Goal: Check status: Check status

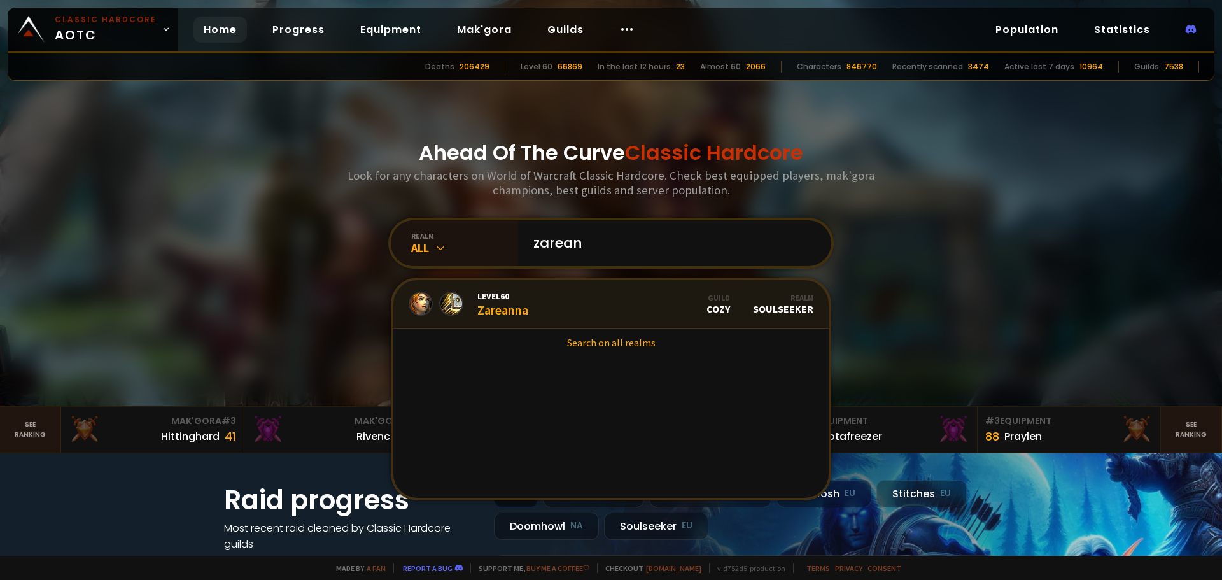
type input "zarean"
click at [580, 300] on link "Level 60 Zareanna Guild Cozy Realm Soulseeker" at bounding box center [610, 304] width 435 height 48
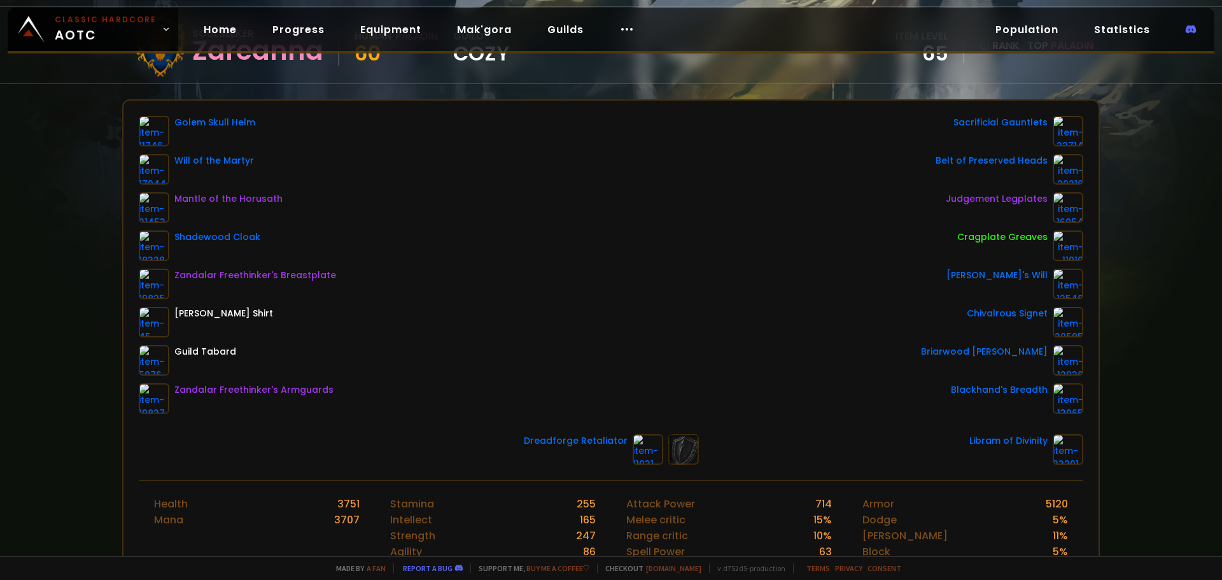
scroll to position [127, 0]
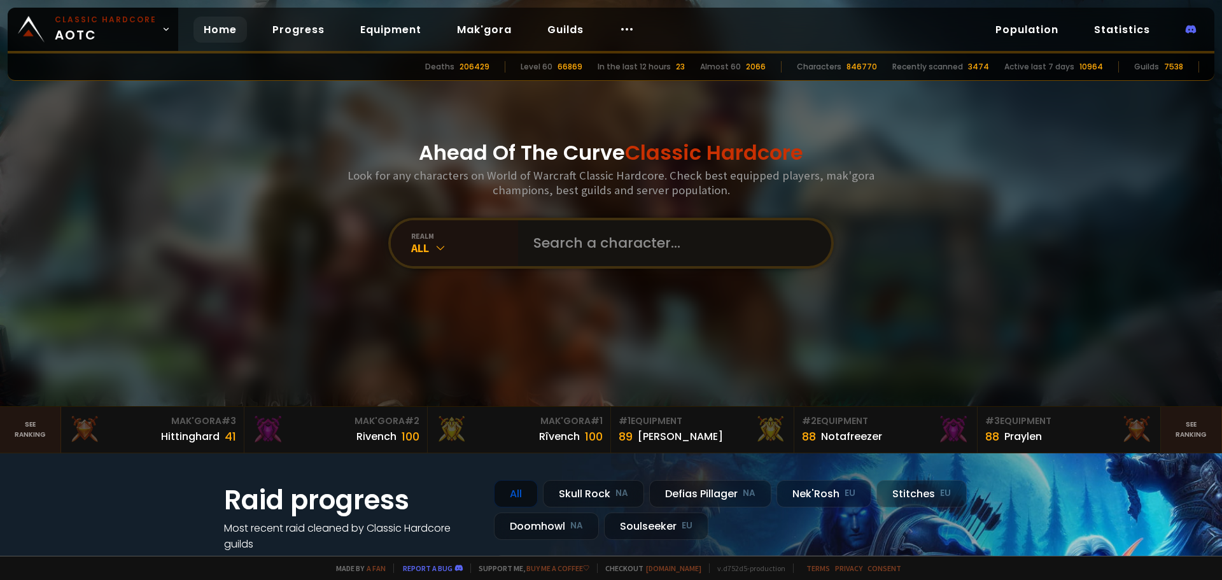
click at [605, 244] on input "text" at bounding box center [671, 243] width 290 height 46
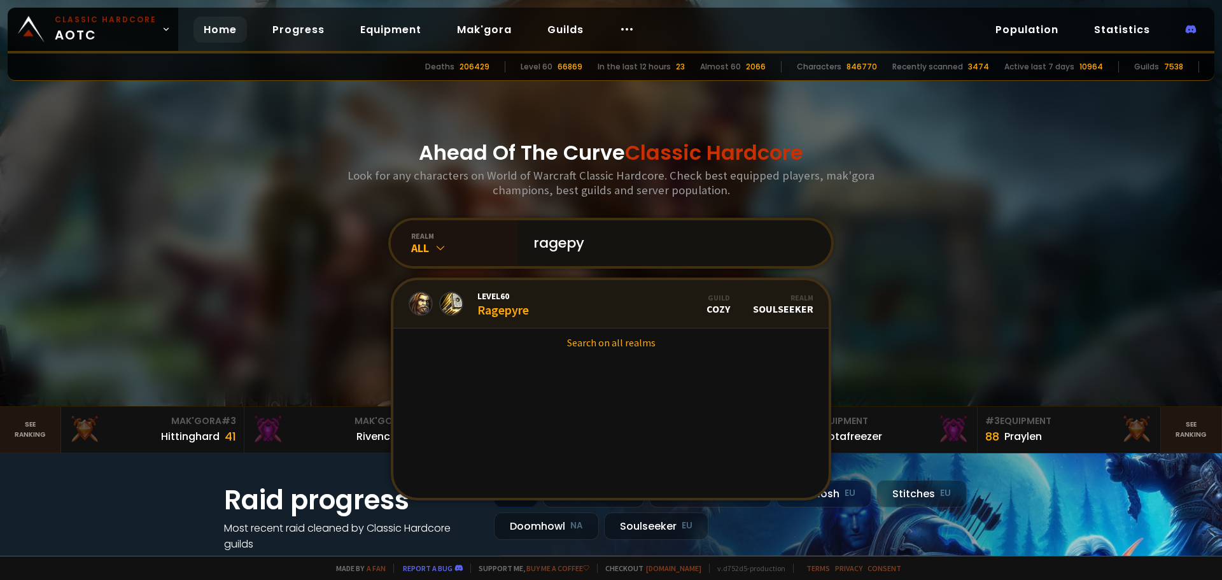
type input "ragepy"
click at [587, 306] on link "Level 60 Ragepyre Guild Cozy Realm Soulseeker" at bounding box center [610, 304] width 435 height 48
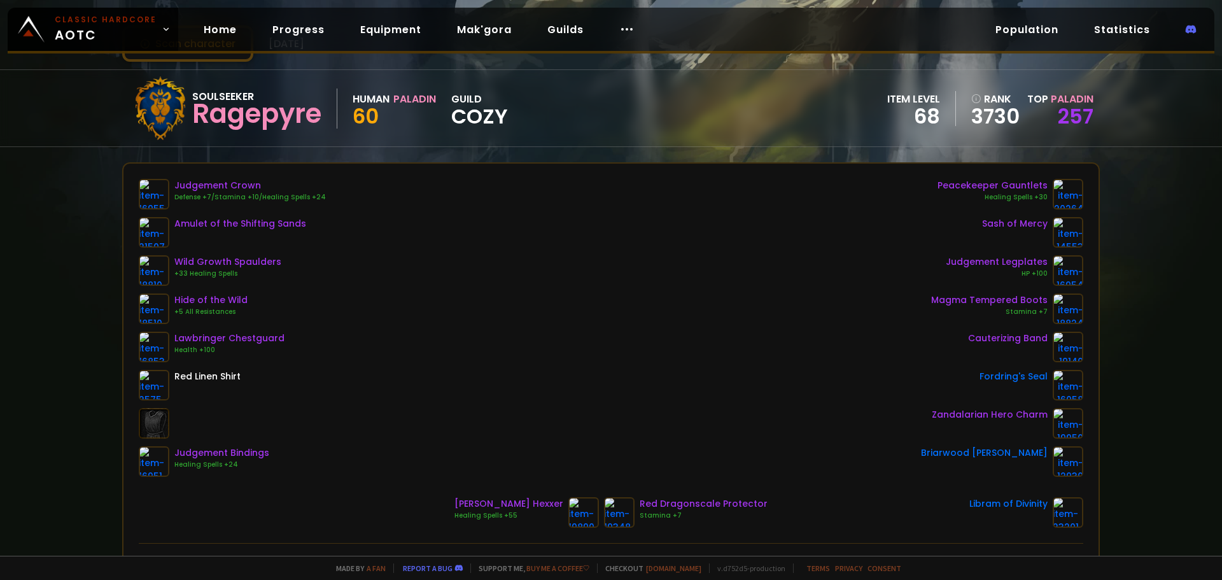
scroll to position [127, 0]
